Goal: Find specific page/section: Find specific page/section

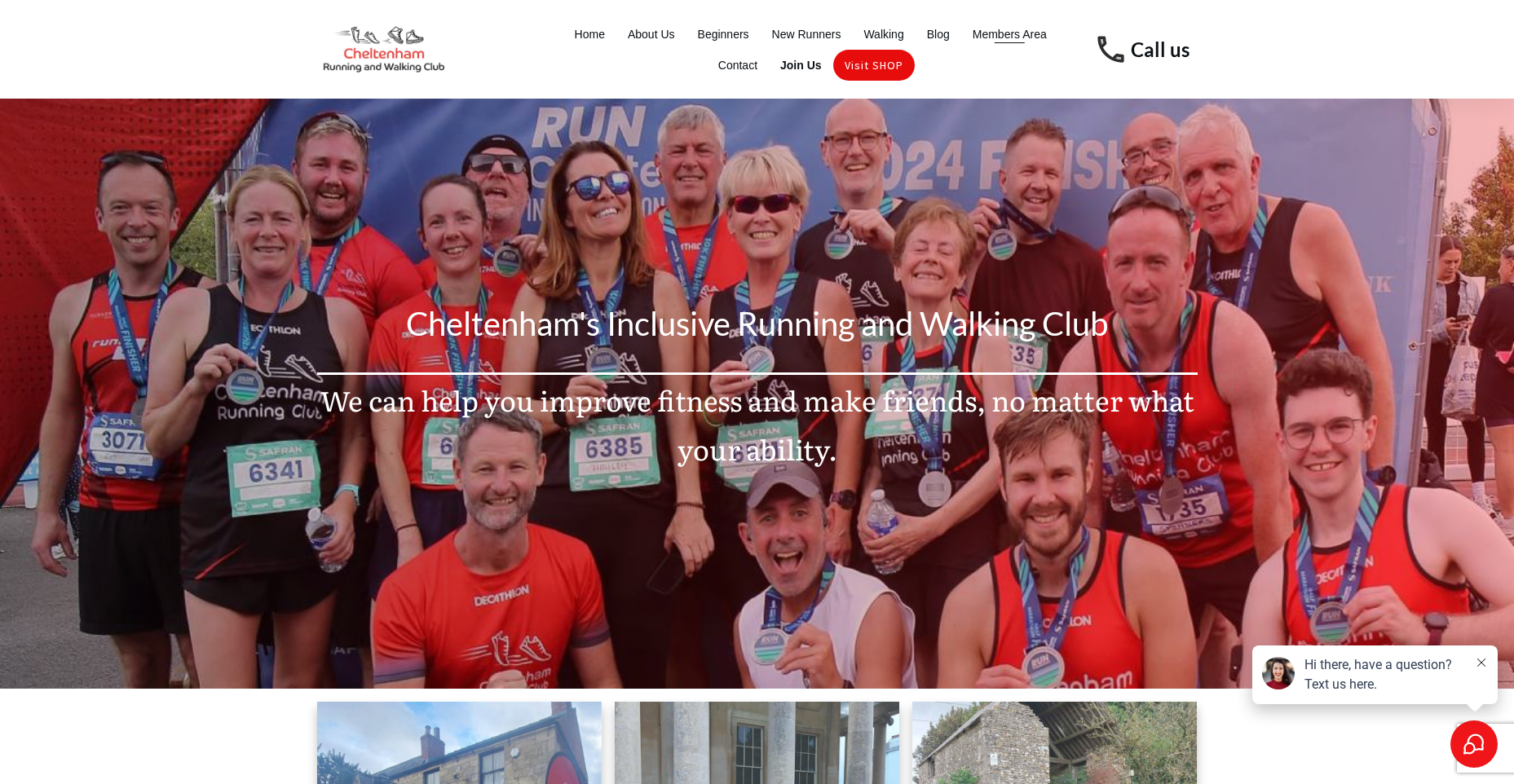
click at [994, 37] on span "Members Area" at bounding box center [1009, 34] width 74 height 23
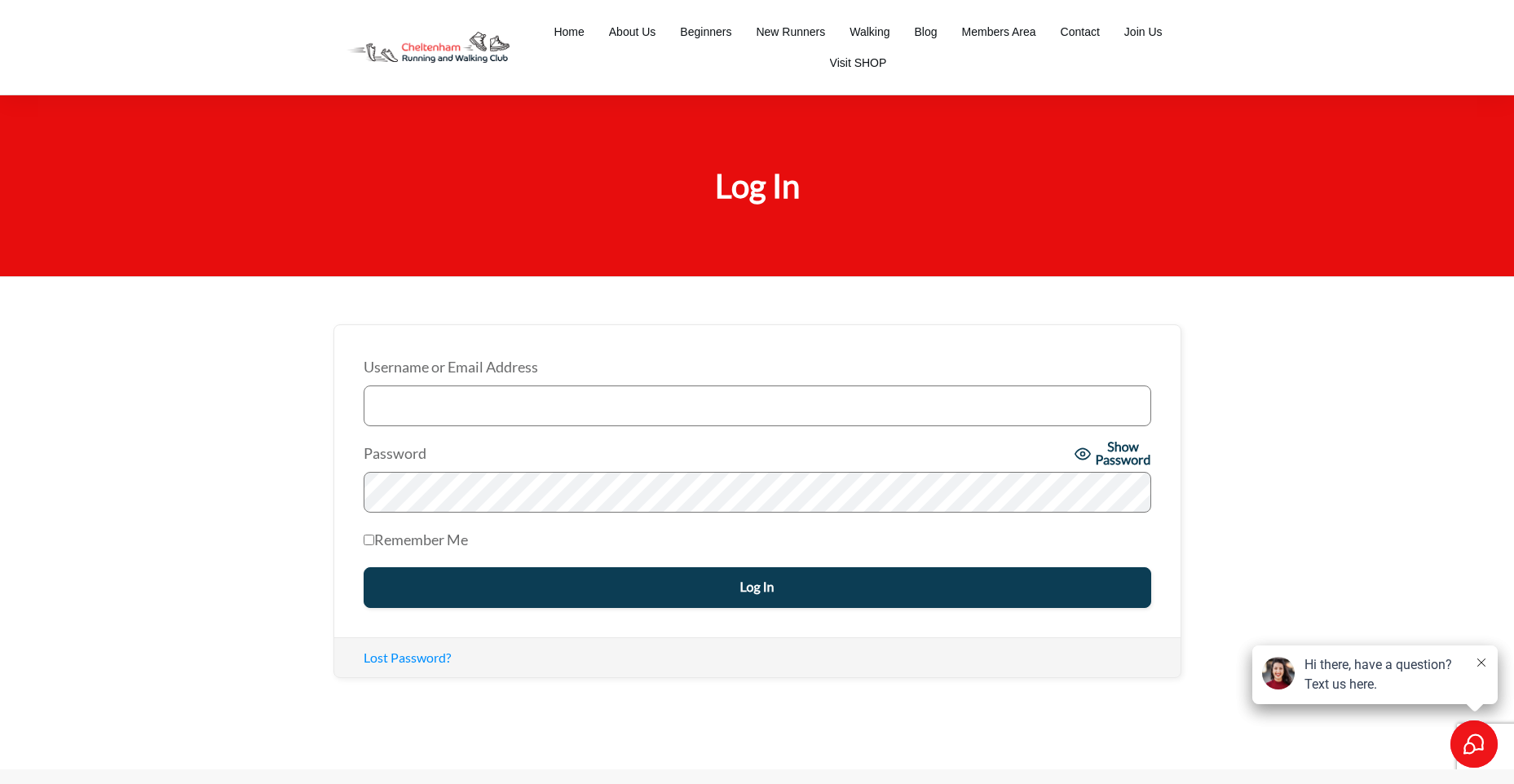
click at [439, 413] on input "Username or Email Address" at bounding box center [757, 406] width 788 height 41
type input "jpbridge@aol.com"
click at [363, 567] on input "Log In" at bounding box center [757, 588] width 788 height 41
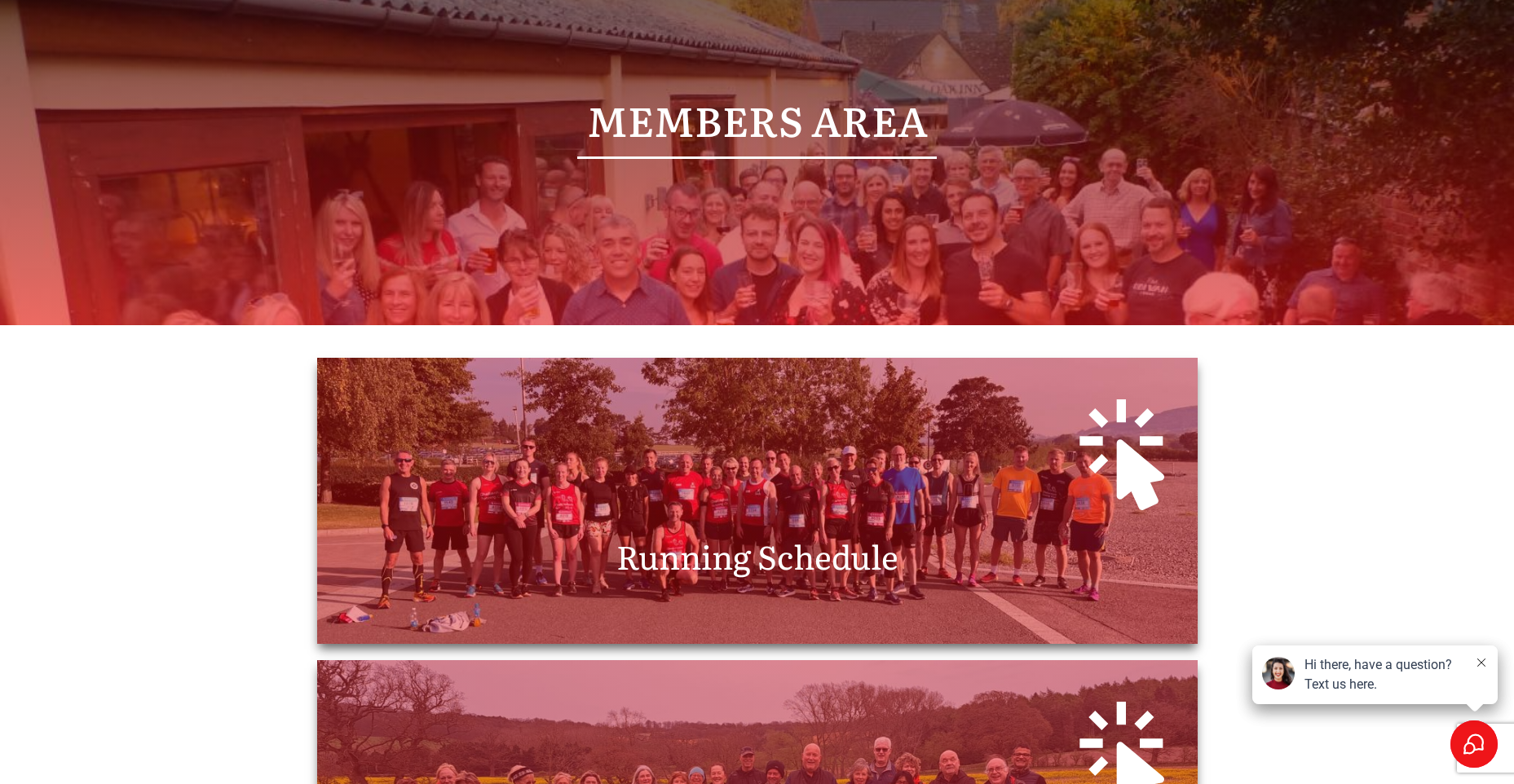
scroll to position [244, 0]
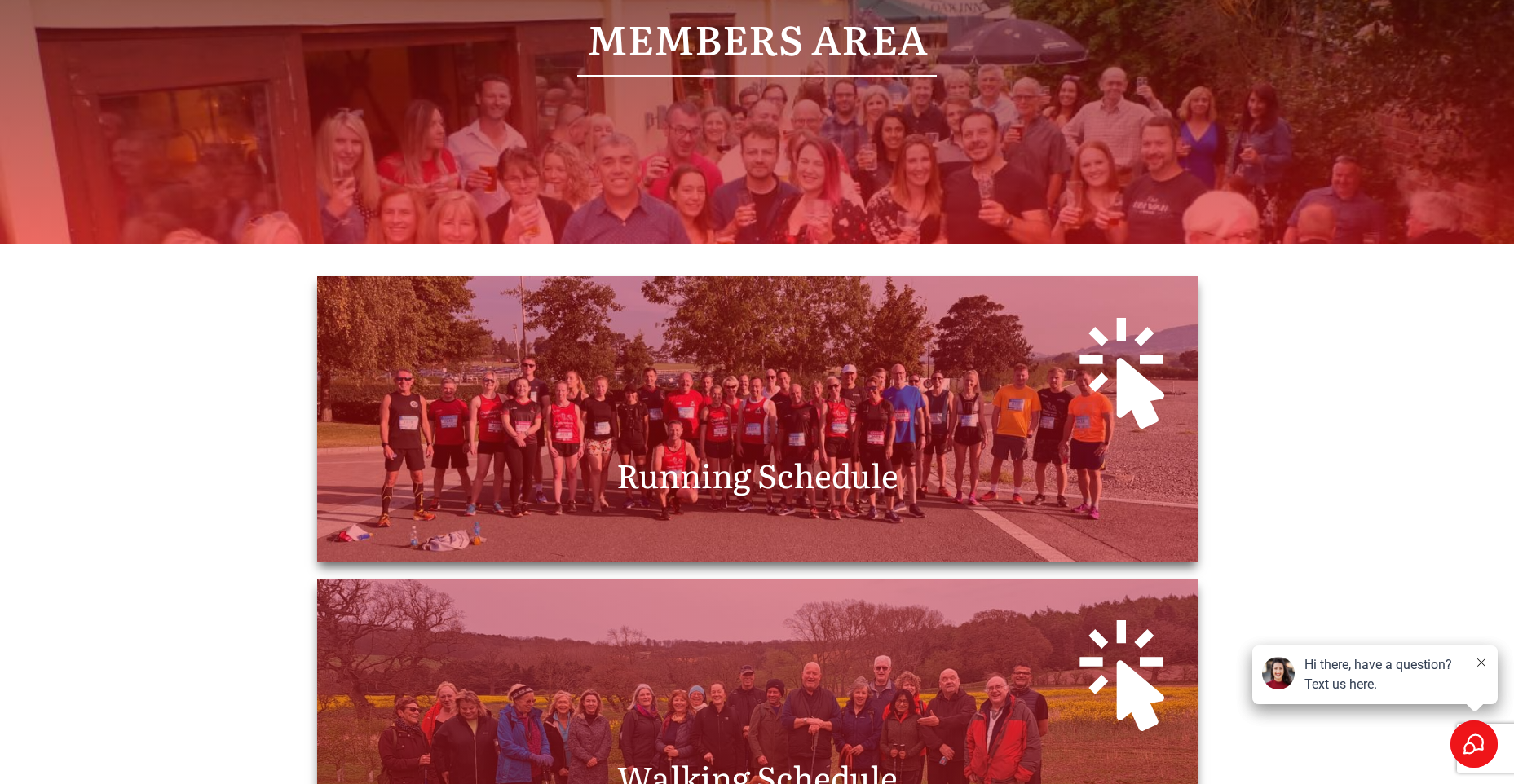
click at [743, 478] on span "Running Schedule" at bounding box center [757, 474] width 282 height 48
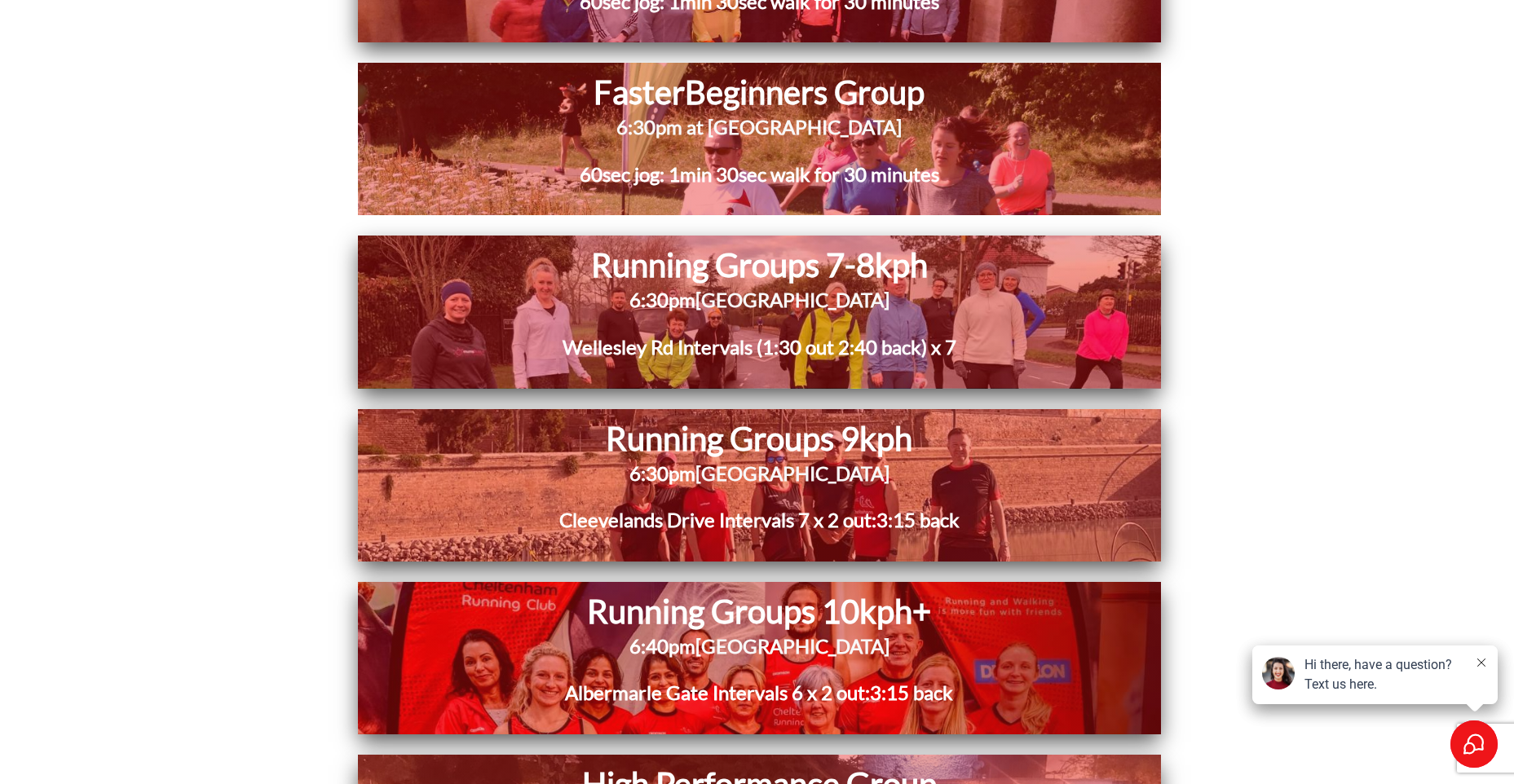
scroll to position [4644, 0]
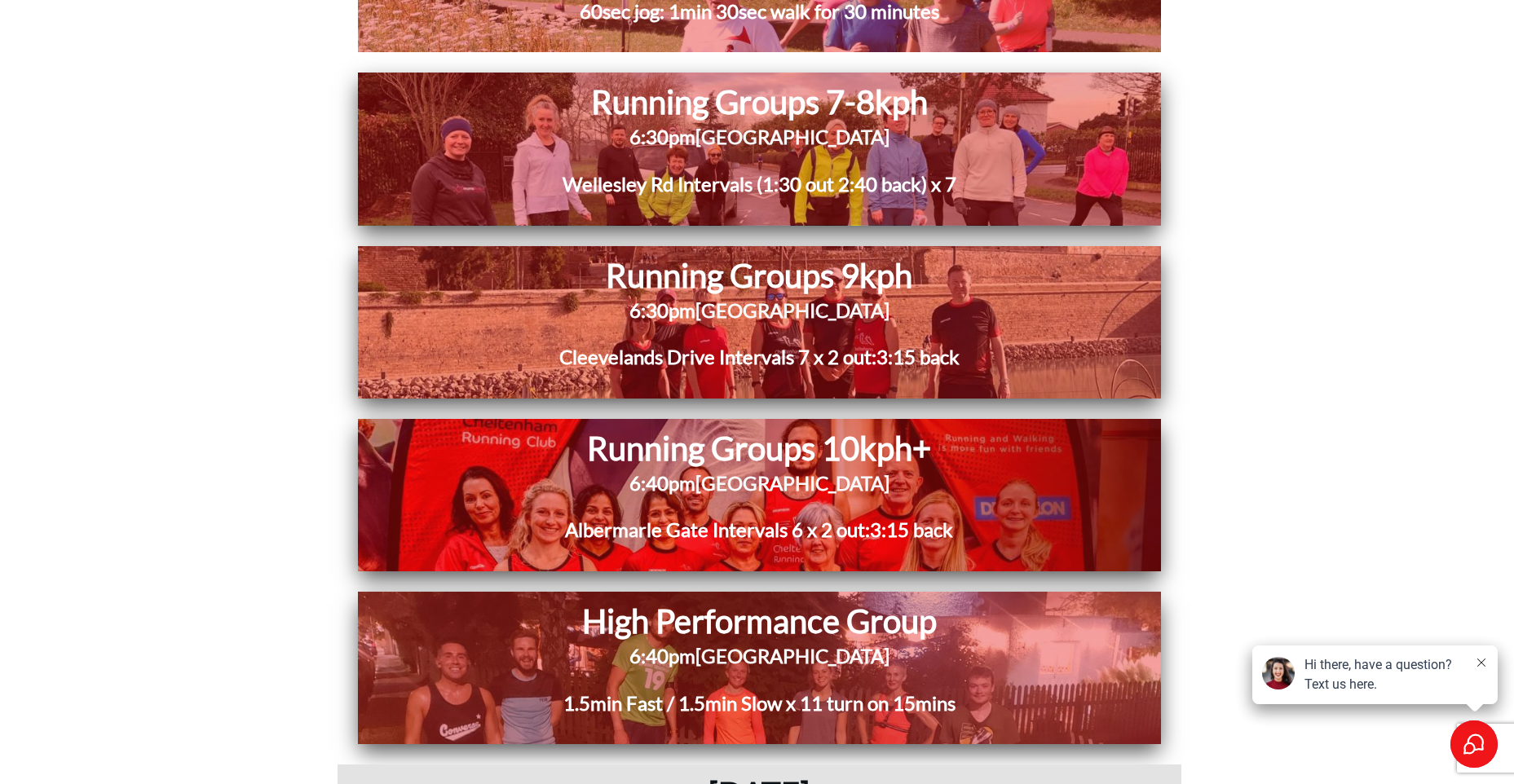
click at [837, 487] on span "[GEOGRAPHIC_DATA]" at bounding box center [792, 483] width 194 height 24
